Goal: Task Accomplishment & Management: Manage account settings

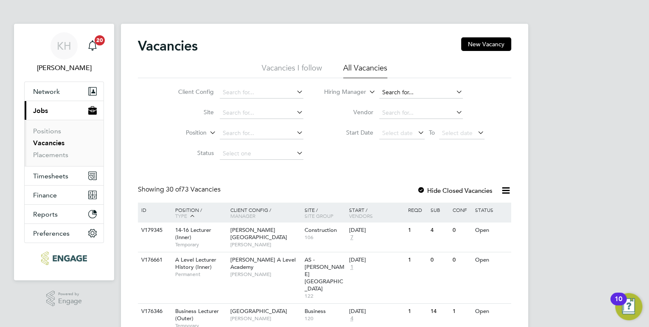
click at [382, 93] on input at bounding box center [421, 93] width 84 height 12
click at [418, 95] on input at bounding box center [421, 93] width 84 height 12
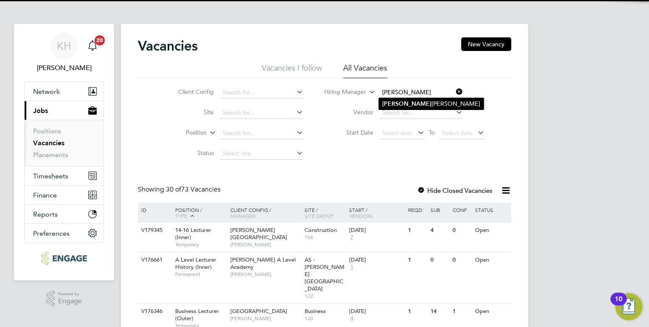
click at [390, 101] on b "Jamie" at bounding box center [406, 103] width 49 height 7
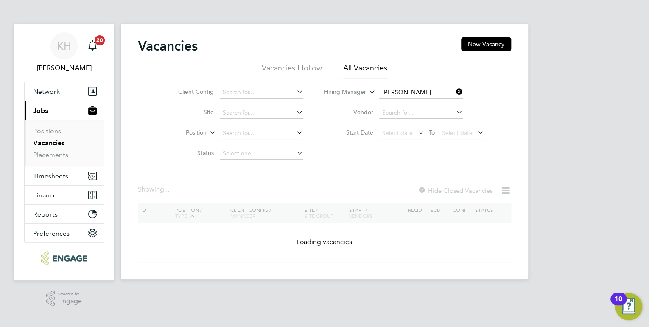
type input "[PERSON_NAME]"
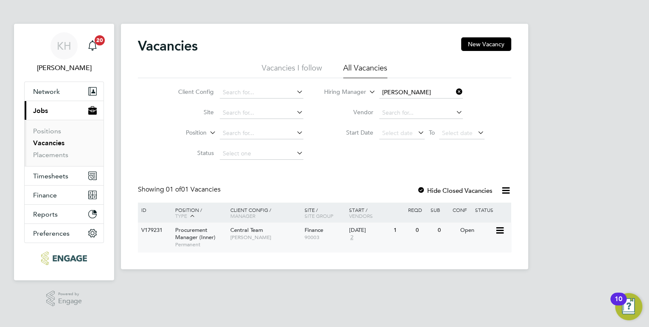
click at [242, 234] on span "[PERSON_NAME]" at bounding box center [265, 237] width 70 height 7
click at [603, 92] on div "KH Kirsty Hanmore Notifications 20 Applications: Network Team Members Businesse…" at bounding box center [324, 141] width 649 height 283
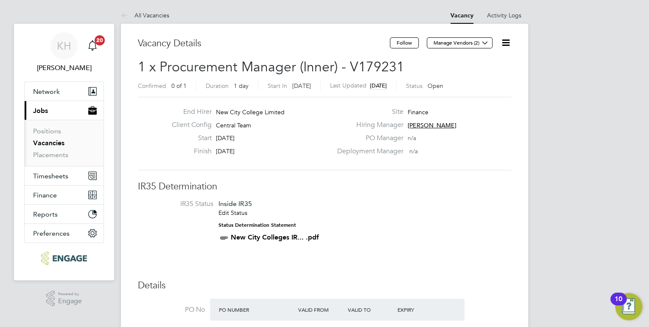
drag, startPoint x: 490, startPoint y: 45, endPoint x: 486, endPoint y: 49, distance: 5.7
click at [488, 46] on icon at bounding box center [485, 42] width 6 height 6
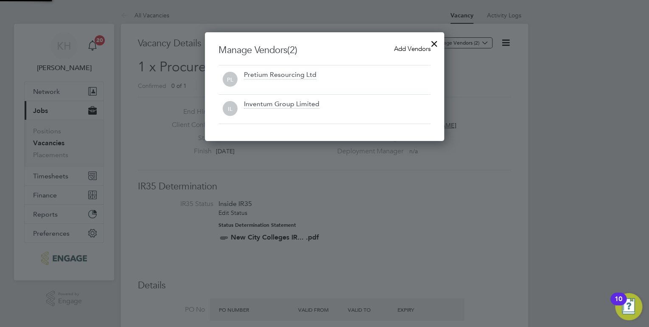
scroll to position [109, 240]
click at [432, 39] on div at bounding box center [434, 41] width 15 height 15
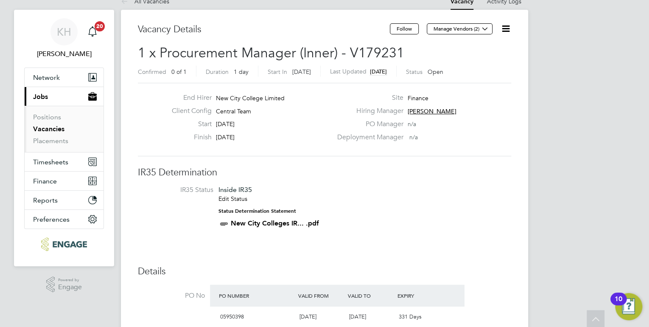
scroll to position [0, 0]
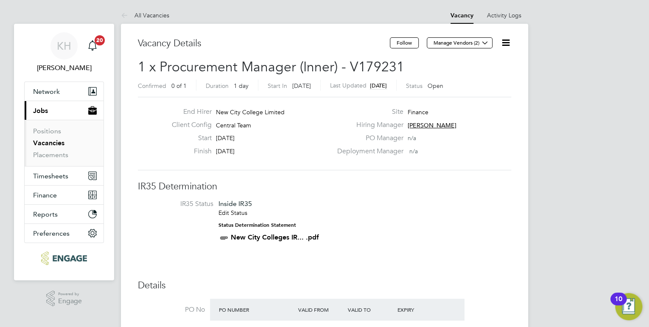
click at [53, 141] on link "Vacancies" at bounding box center [48, 143] width 31 height 8
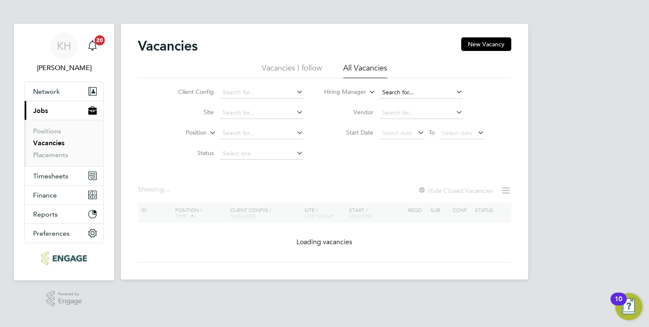
click at [390, 92] on input at bounding box center [421, 93] width 84 height 12
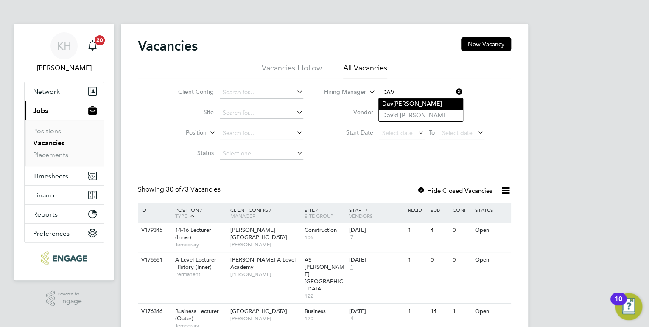
click at [422, 105] on li "Dav inia Wynne" at bounding box center [421, 103] width 84 height 11
type input "Davinia Wynne"
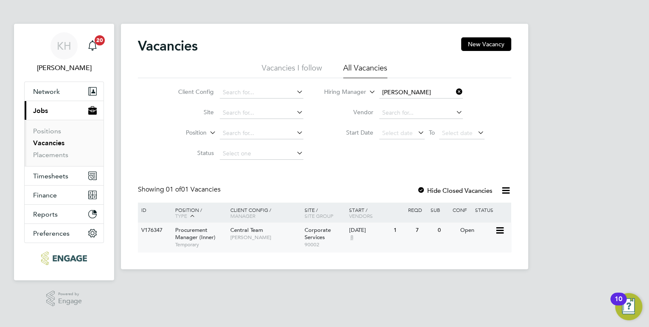
click at [244, 236] on span "Davinia Wynne" at bounding box center [265, 237] width 70 height 7
click at [596, 76] on div "KH Kirsty Hanmore Notifications 20 Applications: Network Team Members Businesse…" at bounding box center [324, 141] width 649 height 283
click at [287, 239] on span "Davinia Wynne" at bounding box center [265, 237] width 70 height 7
click at [455, 93] on icon at bounding box center [455, 92] width 0 height 12
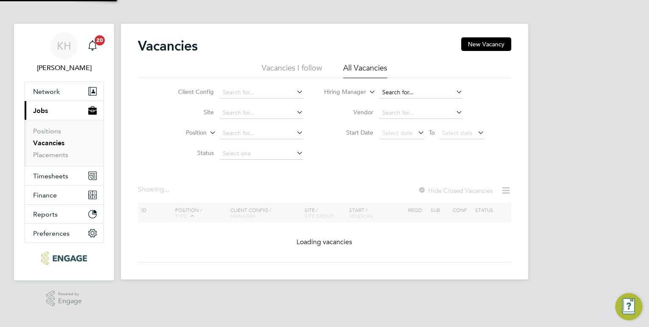
click at [414, 91] on input at bounding box center [421, 93] width 84 height 12
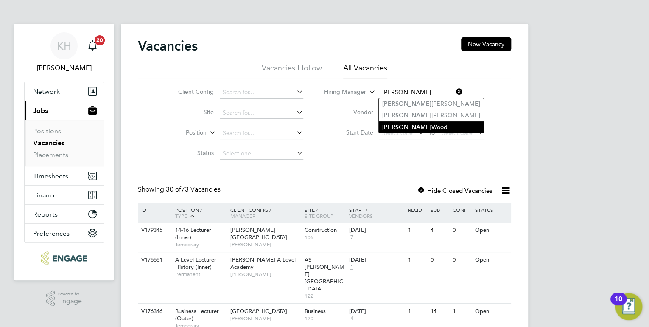
click at [413, 124] on li "Emma Wood" at bounding box center [431, 126] width 105 height 11
type input "Emma Wood"
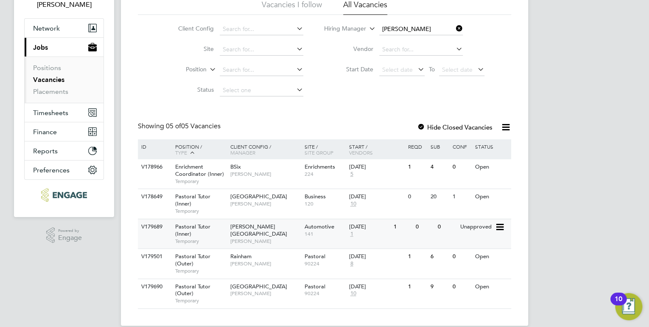
scroll to position [75, 0]
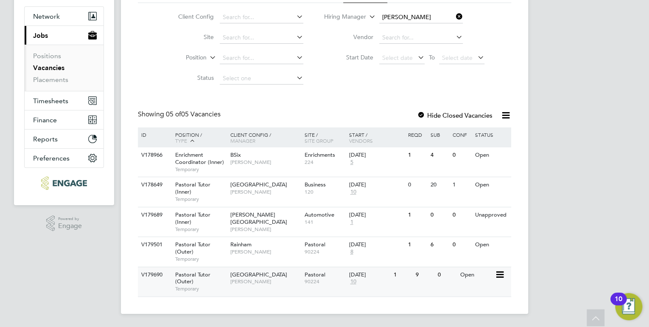
click at [275, 281] on div "Havering Sixth Form Campus Emma Wood" at bounding box center [265, 278] width 74 height 22
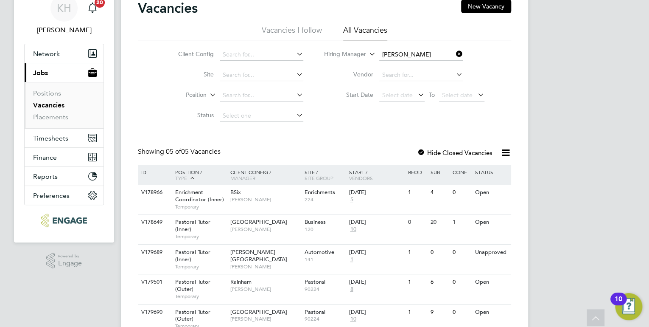
scroll to position [0, 0]
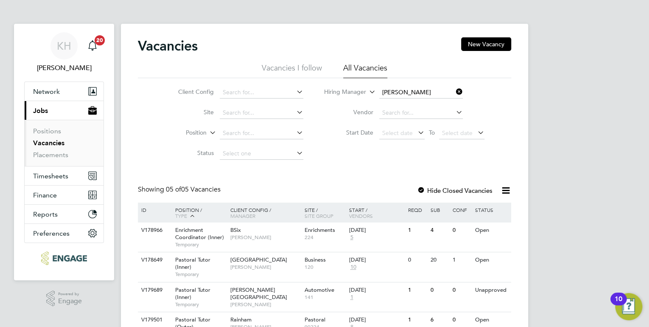
click at [455, 90] on icon at bounding box center [455, 92] width 0 height 12
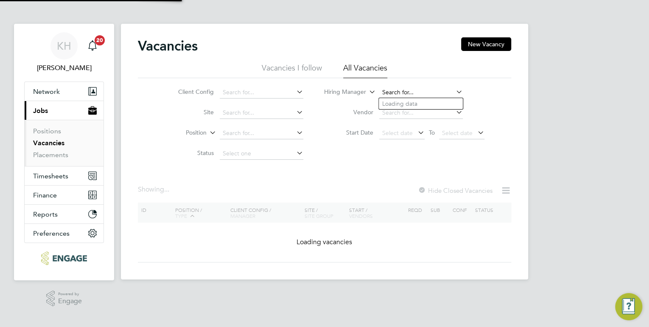
click at [413, 90] on input at bounding box center [421, 93] width 84 height 12
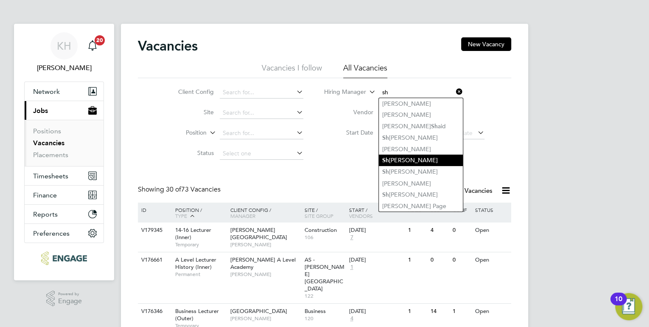
click at [424, 161] on li "Sh eeba Kurian" at bounding box center [421, 159] width 84 height 11
type input "[PERSON_NAME]"
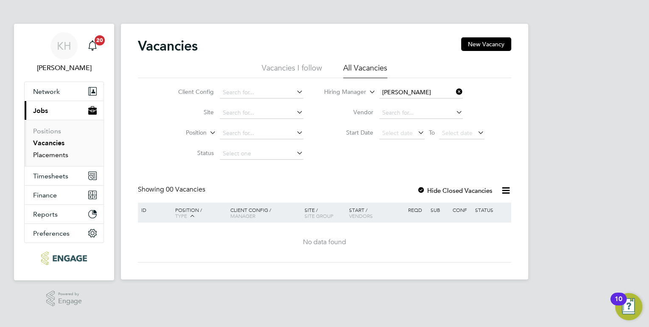
click at [56, 153] on link "Placements" at bounding box center [50, 155] width 35 height 8
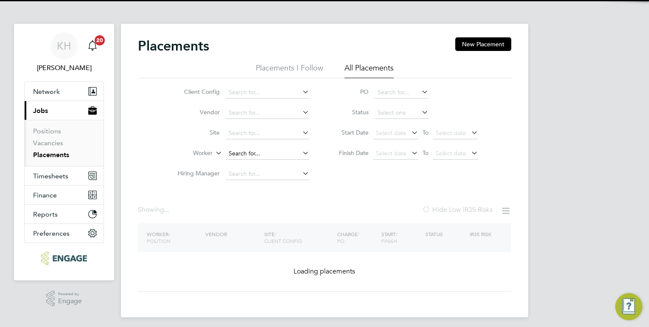
click at [250, 152] on input at bounding box center [268, 154] width 84 height 12
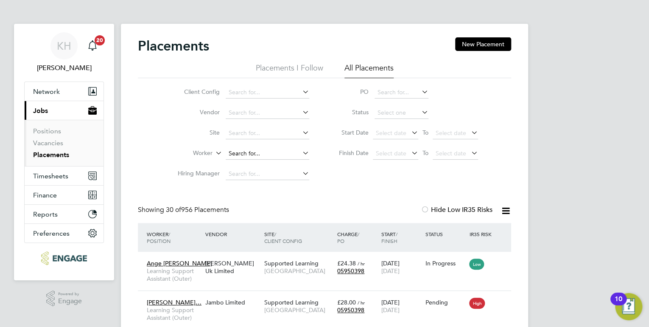
scroll to position [24, 74]
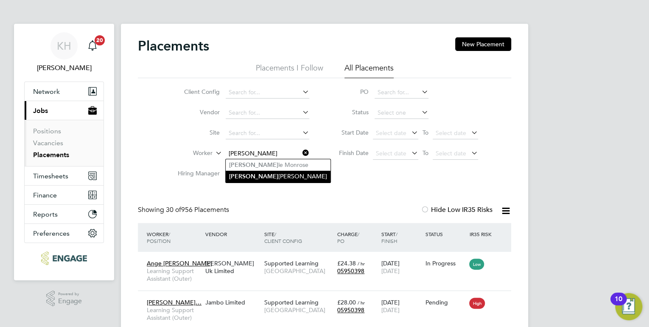
click at [251, 175] on li "Joel Westbrook" at bounding box center [278, 176] width 105 height 11
type input "[PERSON_NAME]"
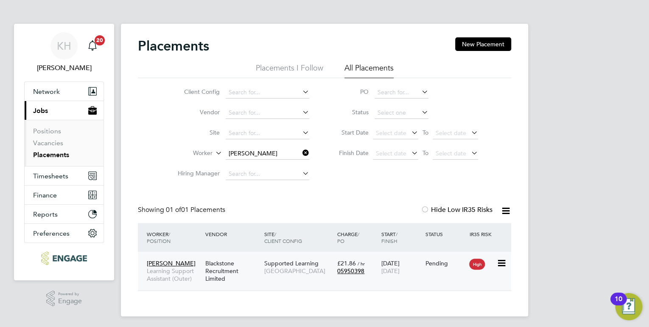
click at [281, 267] on div "Supported Learning Redbridge Campus" at bounding box center [298, 267] width 73 height 24
click at [590, 124] on div "KH Kirsty Hanmore Notifications 20 Applications: Network Team Members Businesse…" at bounding box center [324, 165] width 649 height 330
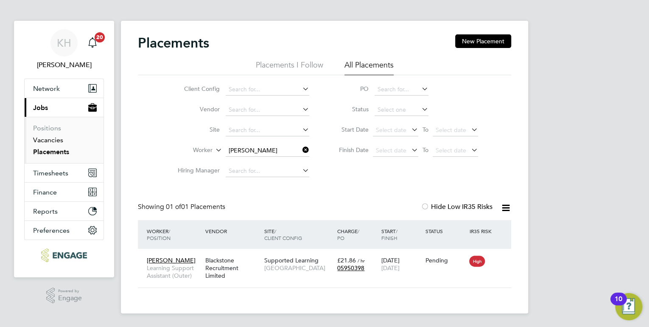
click at [47, 141] on link "Vacancies" at bounding box center [48, 140] width 30 height 8
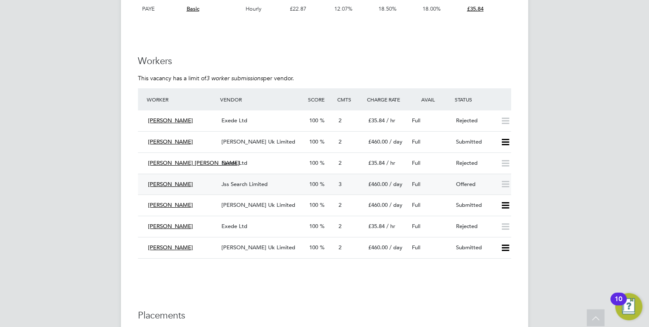
click at [270, 182] on div "Jss Search Limited" at bounding box center [262, 184] width 88 height 14
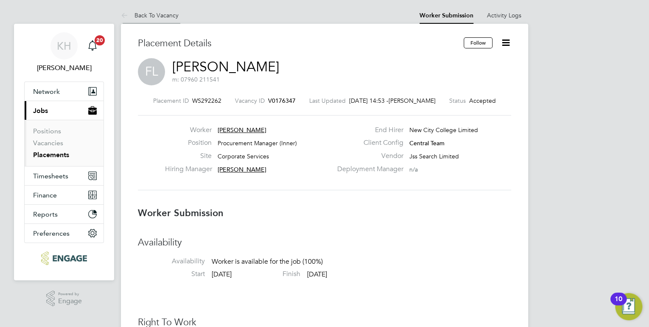
click at [166, 15] on link "Back To Vacancy" at bounding box center [150, 15] width 58 height 8
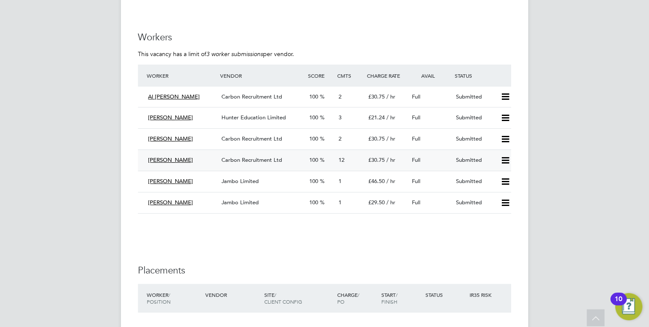
click at [247, 158] on span "Carbon Recruitment Ltd" at bounding box center [252, 159] width 61 height 7
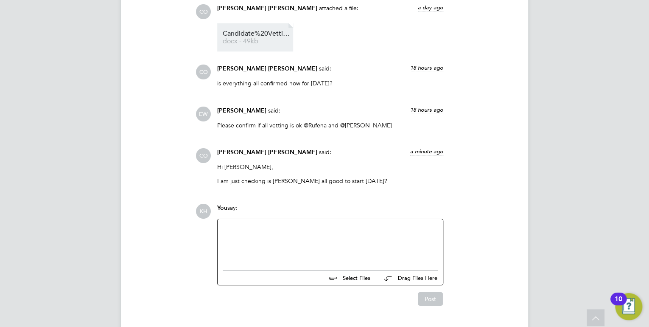
click at [253, 38] on span "docx - 49kb" at bounding box center [257, 41] width 68 height 6
drag, startPoint x: 323, startPoint y: 226, endPoint x: 331, endPoint y: 212, distance: 15.8
click at [329, 224] on div at bounding box center [330, 242] width 215 height 36
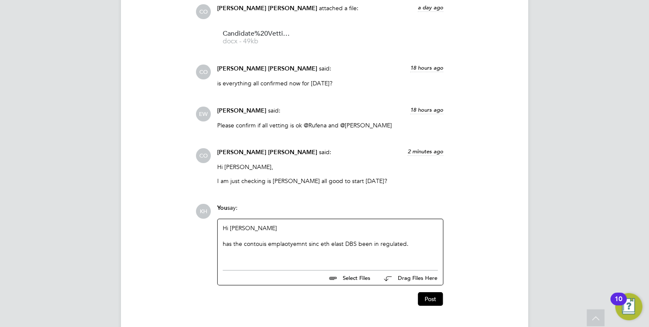
click at [330, 240] on div "has the contouis emplaotyemnt sinc eth elast DBS been in regulated." at bounding box center [330, 244] width 215 height 8
drag, startPoint x: 256, startPoint y: 236, endPoint x: 266, endPoint y: 260, distance: 26.1
click at [266, 266] on div "Select Files Drag Files Here" at bounding box center [330, 275] width 215 height 19
drag, startPoint x: 266, startPoint y: 260, endPoint x: 268, endPoint y: 237, distance: 22.6
click at [268, 240] on div "has the contouis employment since last DBS been in regulated." at bounding box center [330, 244] width 215 height 8
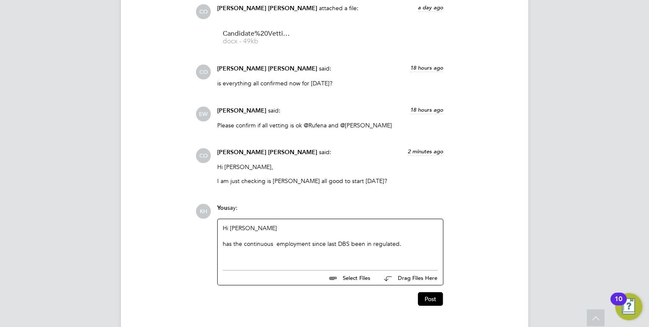
click at [400, 240] on div "has the continuous employment since last DBS been in regulated." at bounding box center [330, 244] width 215 height 8
click at [275, 240] on div "has the continuous employment since last DBS been in regulated." at bounding box center [330, 244] width 215 height 8
click at [399, 240] on div "has the continuous employment since last DBS been in regulated." at bounding box center [330, 244] width 215 height 8
click at [227, 240] on div "has the continuous employment since last DBS been in regulated." at bounding box center [330, 244] width 215 height 8
click at [403, 240] on div "Has the continuous employment since last DBS been in regulated." at bounding box center [330, 244] width 215 height 8
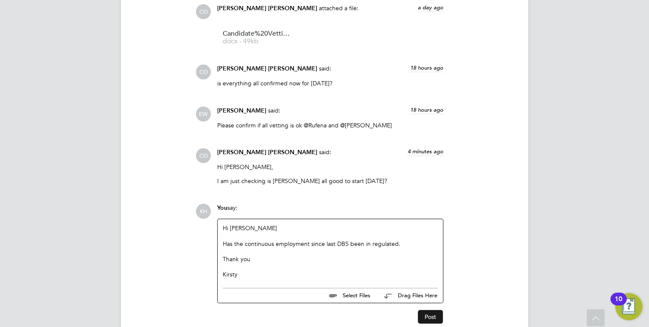
click at [437, 310] on button "Post" at bounding box center [430, 317] width 25 height 14
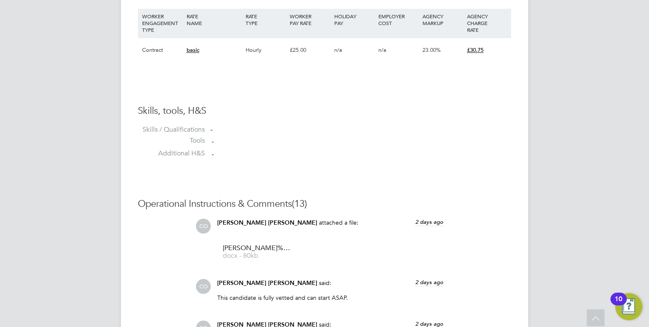
scroll to position [488, 0]
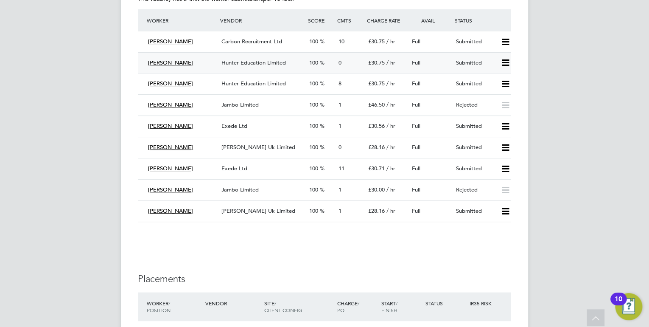
click at [508, 66] on icon at bounding box center [505, 62] width 11 height 7
click at [499, 90] on li "Reject" at bounding box center [495, 93] width 30 height 12
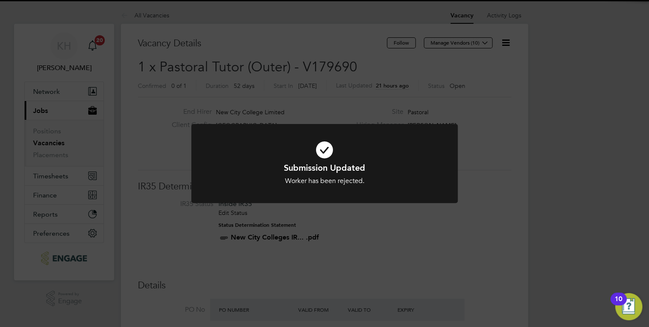
click at [536, 141] on div "Submission Updated Worker has been rejected. Cancel Okay" at bounding box center [324, 163] width 649 height 327
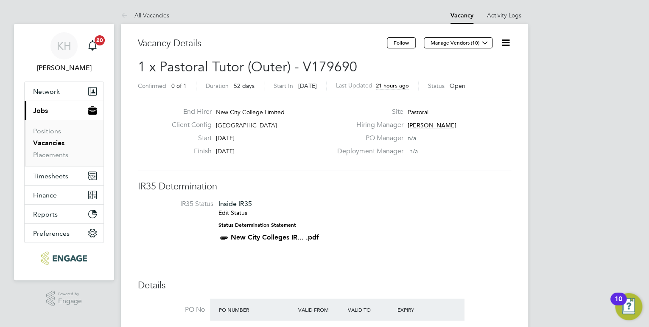
click at [511, 44] on icon at bounding box center [506, 42] width 11 height 11
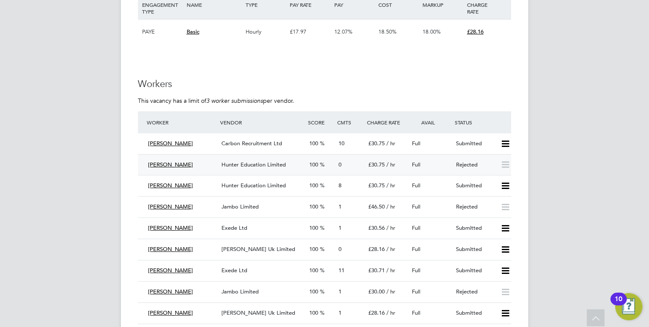
click at [255, 166] on span "Hunter Education Limited" at bounding box center [254, 164] width 65 height 7
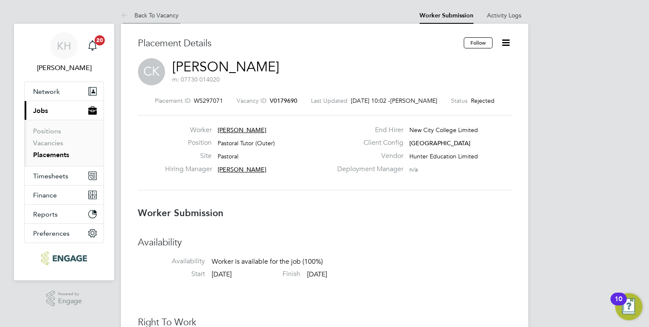
click at [166, 13] on link "Back To Vacancy" at bounding box center [150, 15] width 58 height 8
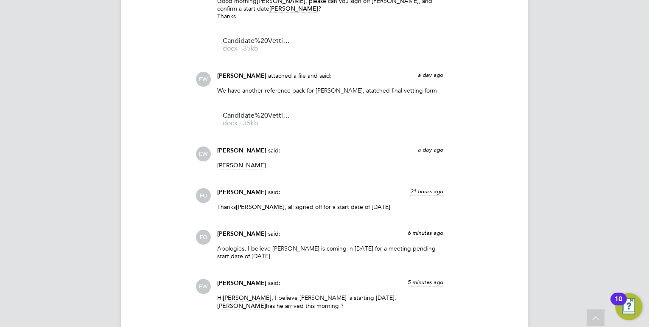
scroll to position [1353, 0]
